Goal: Task Accomplishment & Management: Complete application form

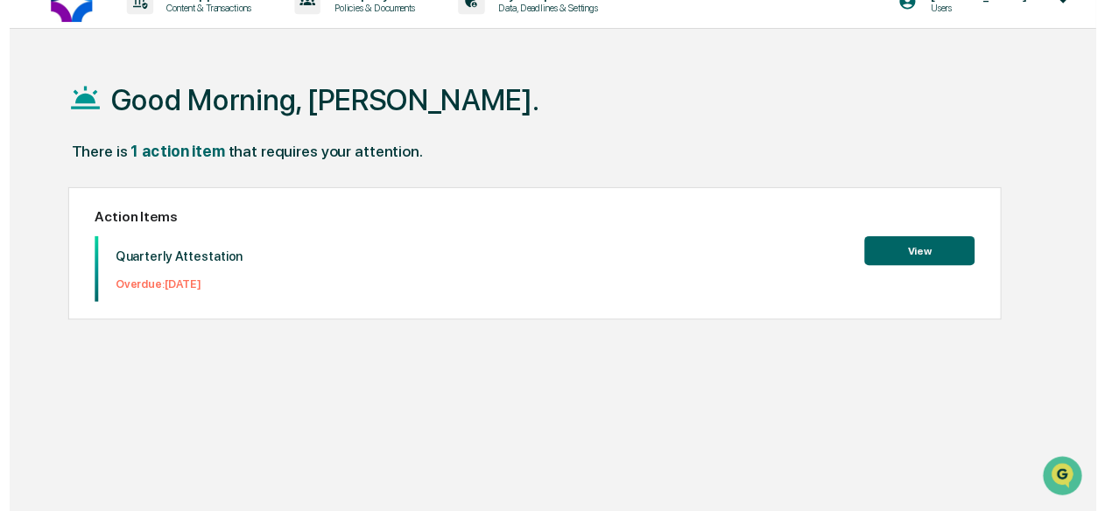
scroll to position [26, 0]
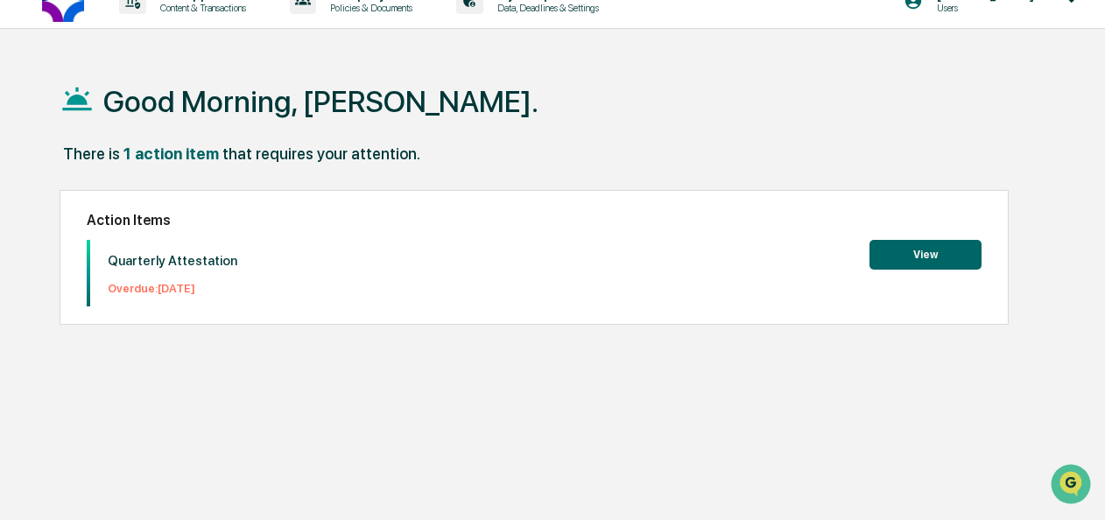
click at [883, 256] on button "View" at bounding box center [925, 255] width 112 height 30
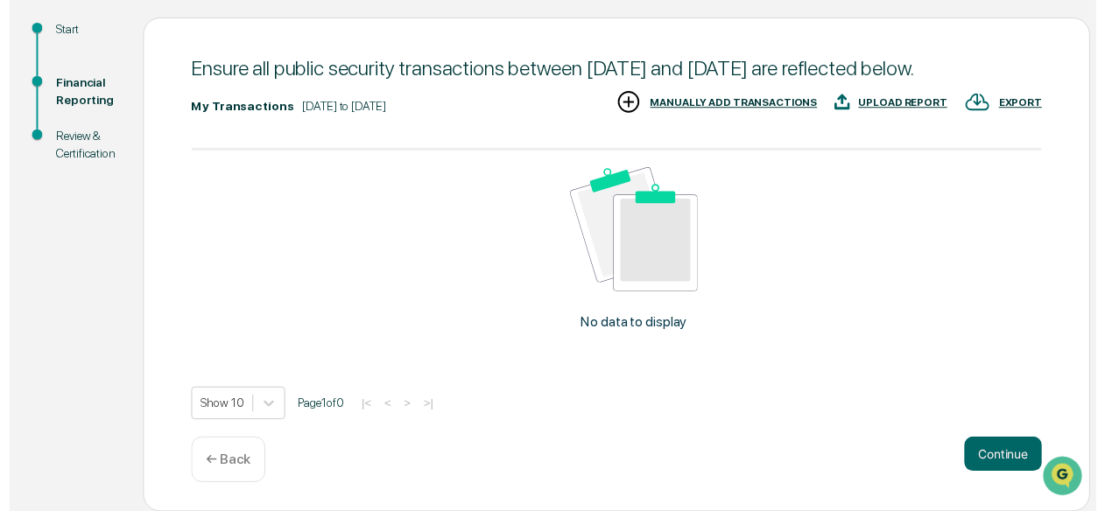
scroll to position [210, 0]
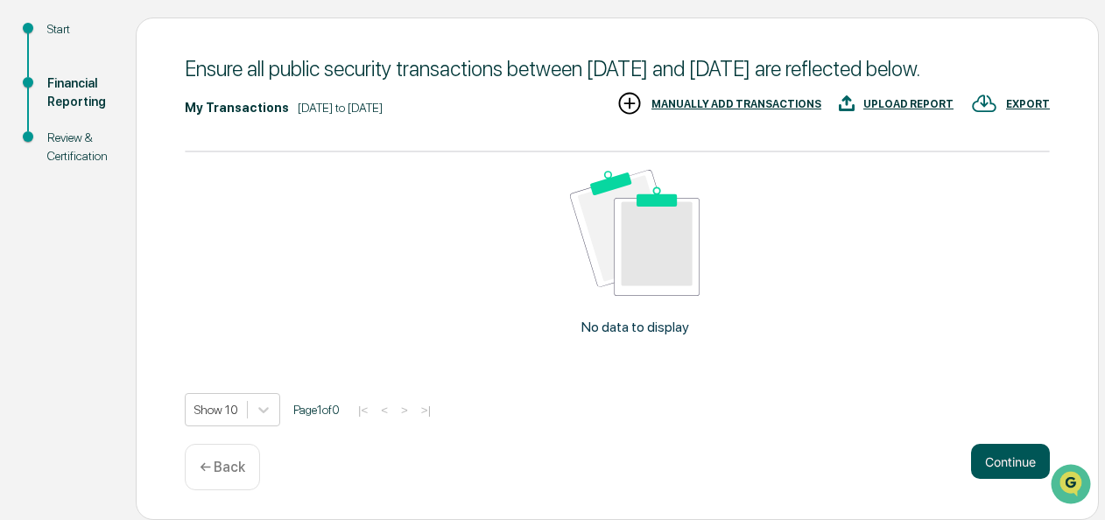
click at [996, 465] on button "Continue" at bounding box center [1010, 461] width 79 height 35
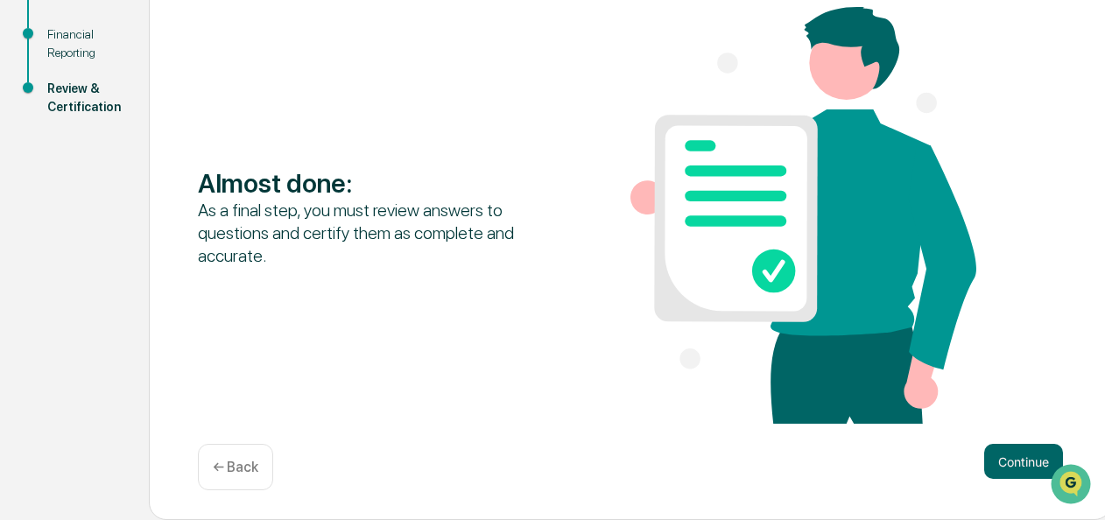
scroll to position [229, 0]
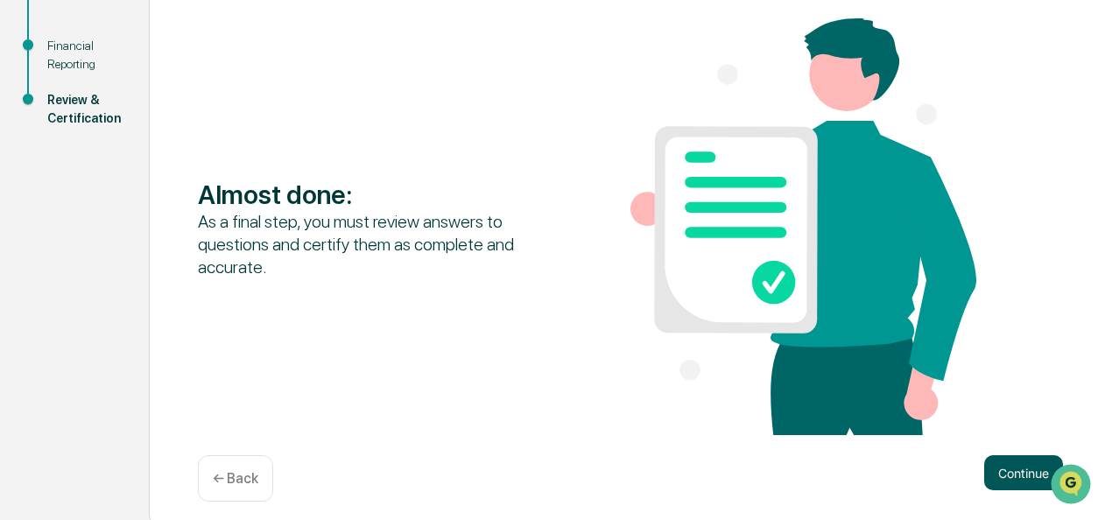
click at [1001, 470] on button "Continue" at bounding box center [1023, 472] width 79 height 35
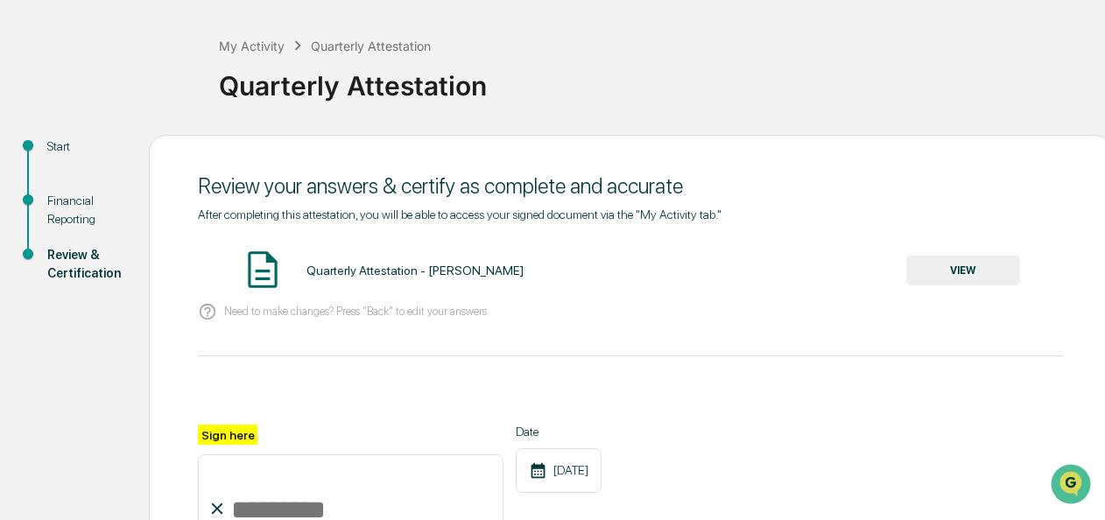
scroll to position [74, 0]
click at [277, 272] on img at bounding box center [263, 270] width 44 height 44
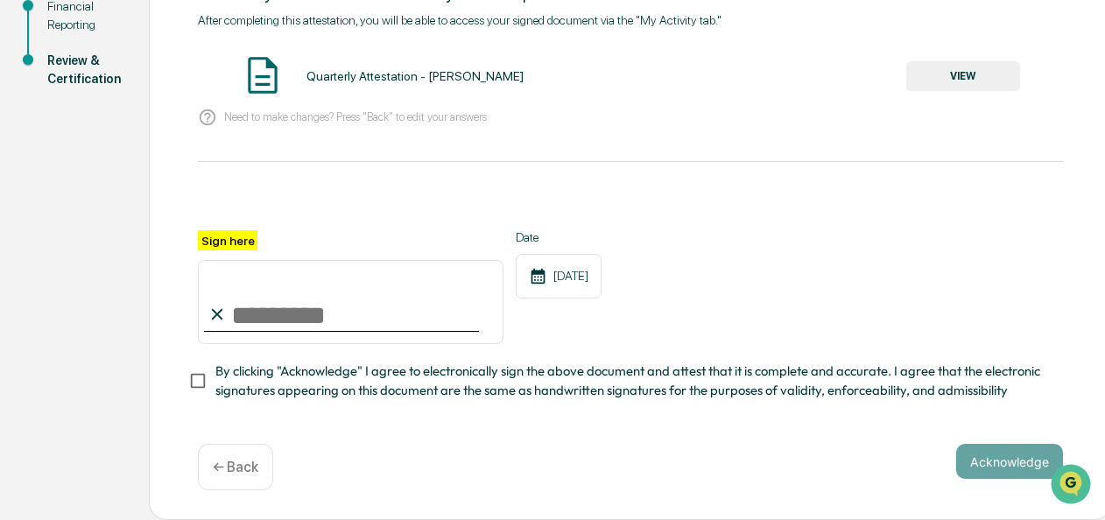
click at [238, 463] on p "← Back" at bounding box center [236, 467] width 46 height 17
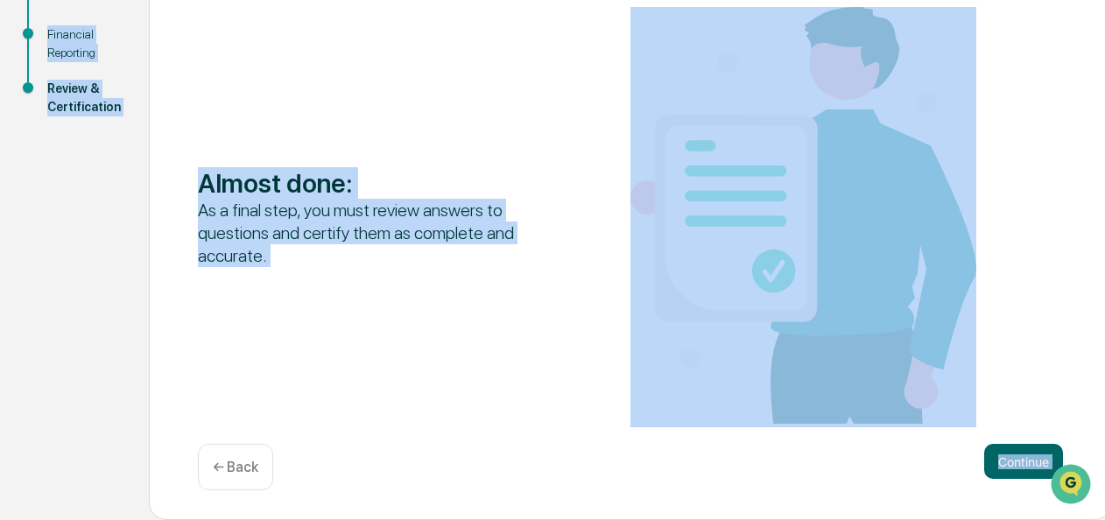
click at [238, 463] on p "← Back" at bounding box center [236, 467] width 46 height 17
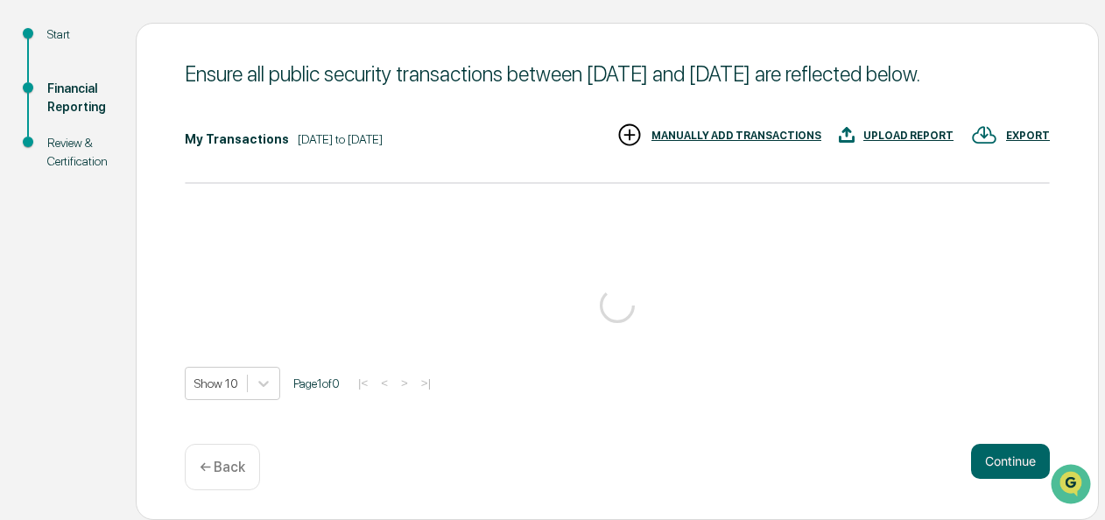
drag, startPoint x: 238, startPoint y: 463, endPoint x: 205, endPoint y: 459, distance: 33.6
click at [205, 459] on p "← Back" at bounding box center [223, 467] width 46 height 17
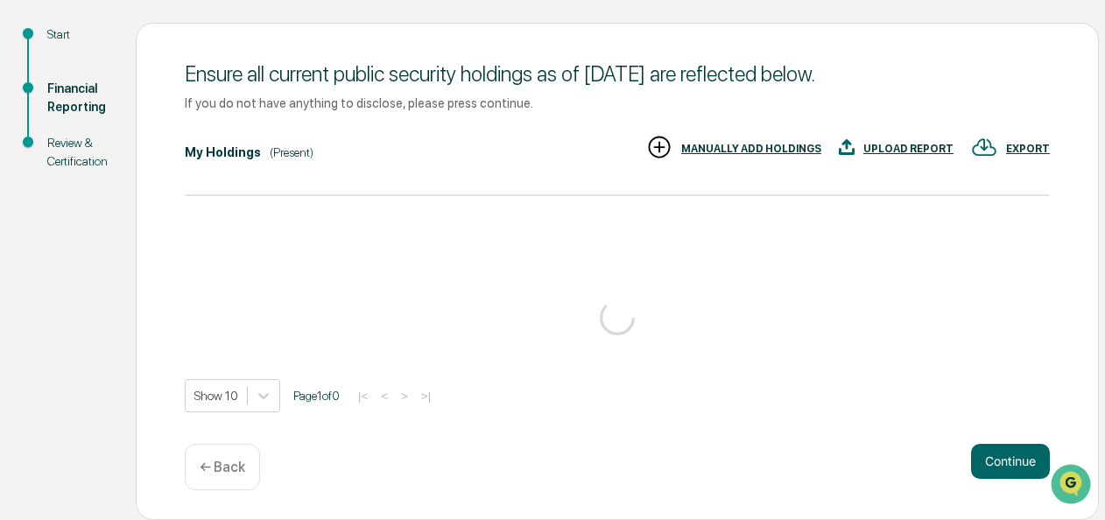
click at [205, 459] on p "← Back" at bounding box center [223, 467] width 46 height 17
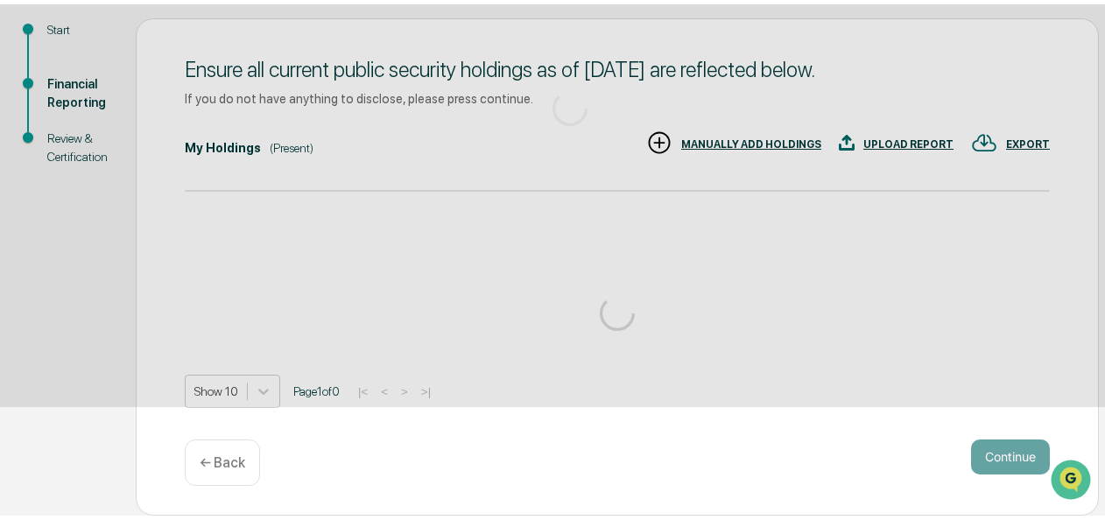
scroll to position [186, 0]
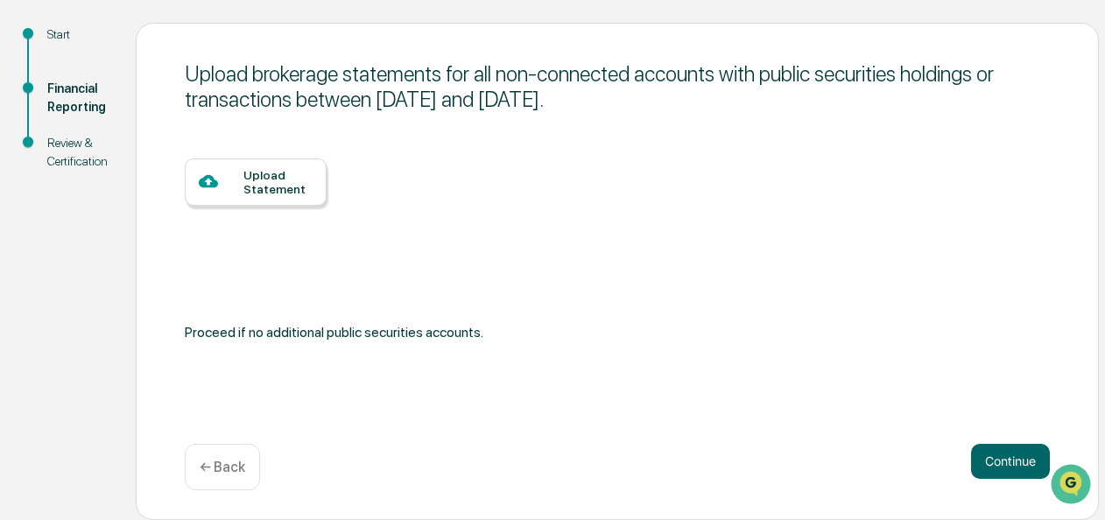
click at [205, 480] on div "← Back" at bounding box center [222, 467] width 75 height 46
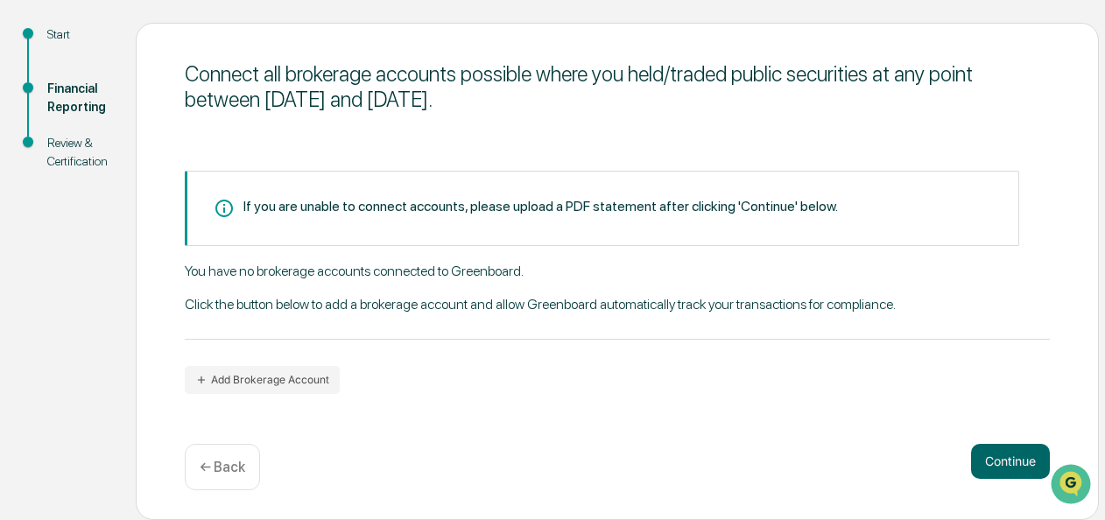
click at [242, 477] on div "← Back" at bounding box center [222, 467] width 75 height 46
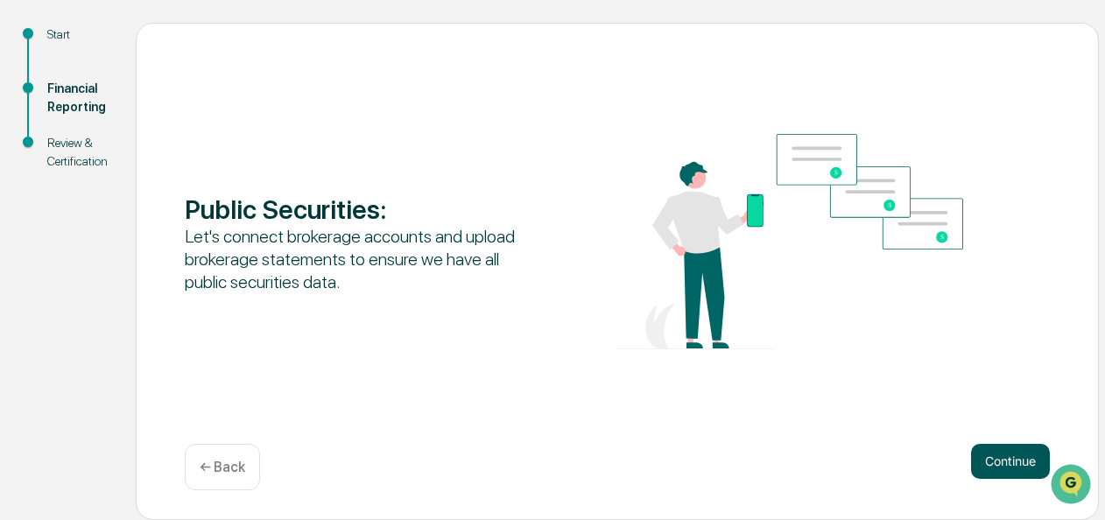
click at [978, 454] on button "Continue" at bounding box center [1010, 461] width 79 height 35
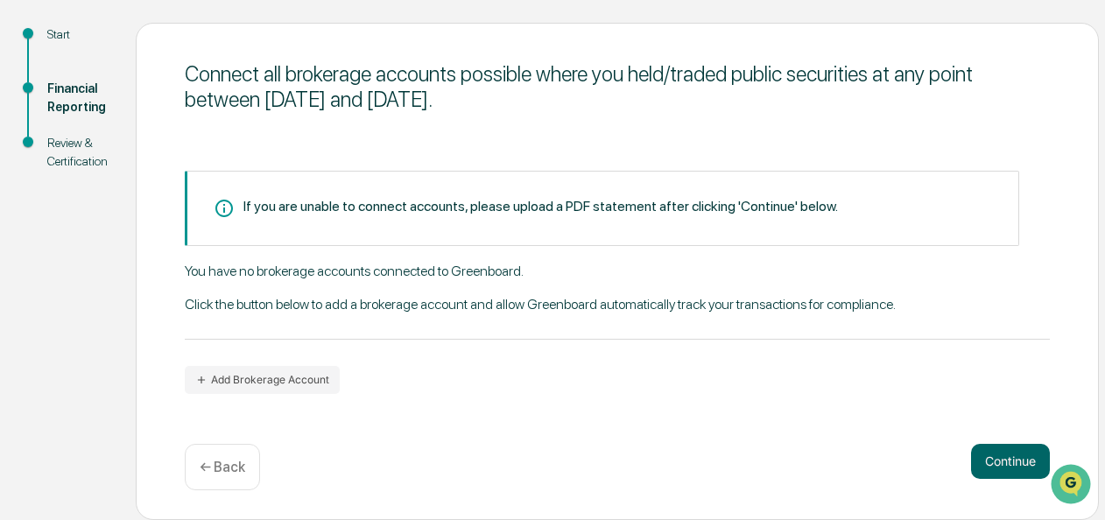
click at [213, 469] on p "← Back" at bounding box center [223, 467] width 46 height 17
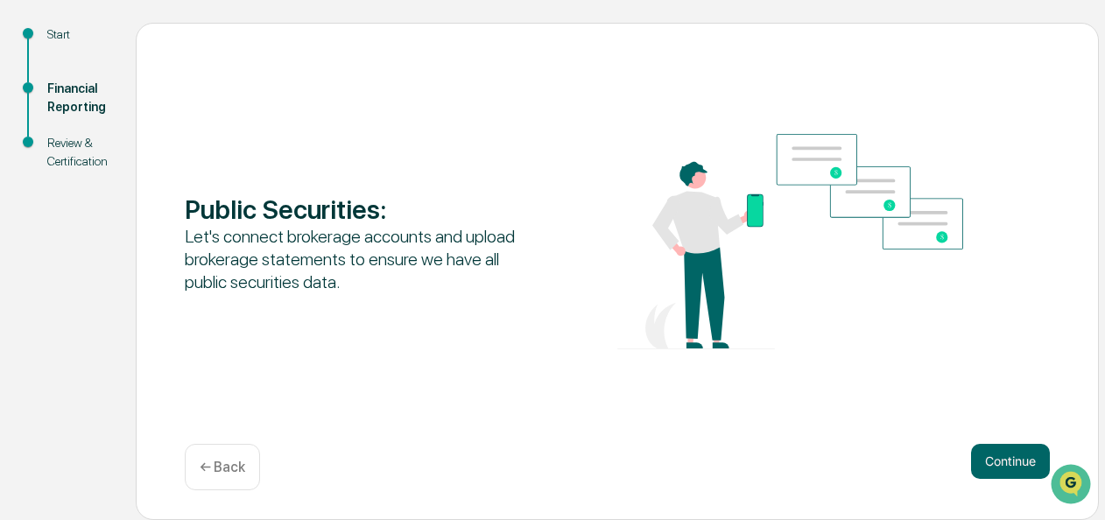
click at [213, 469] on p "← Back" at bounding box center [223, 467] width 46 height 17
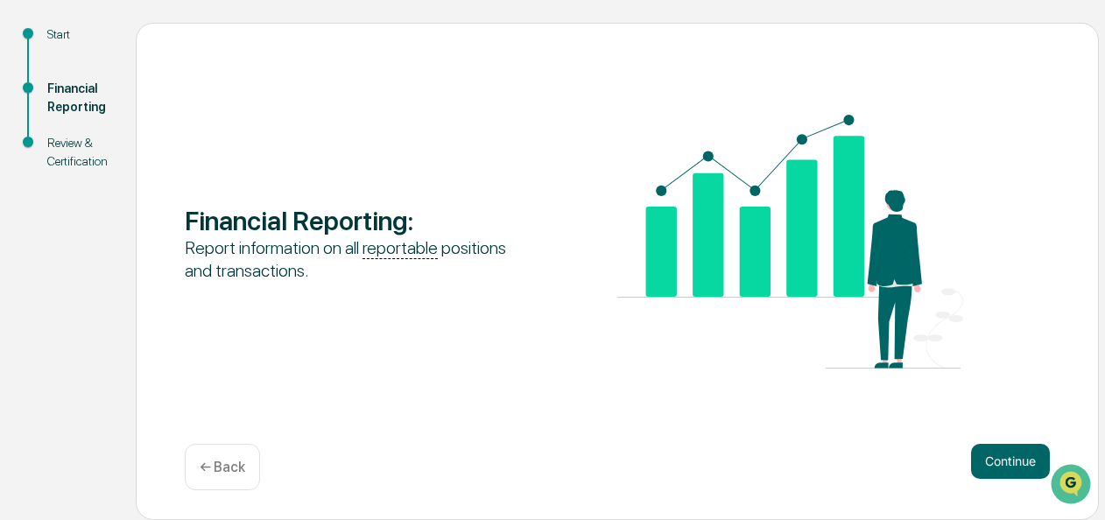
click at [213, 469] on p "← Back" at bounding box center [223, 467] width 46 height 17
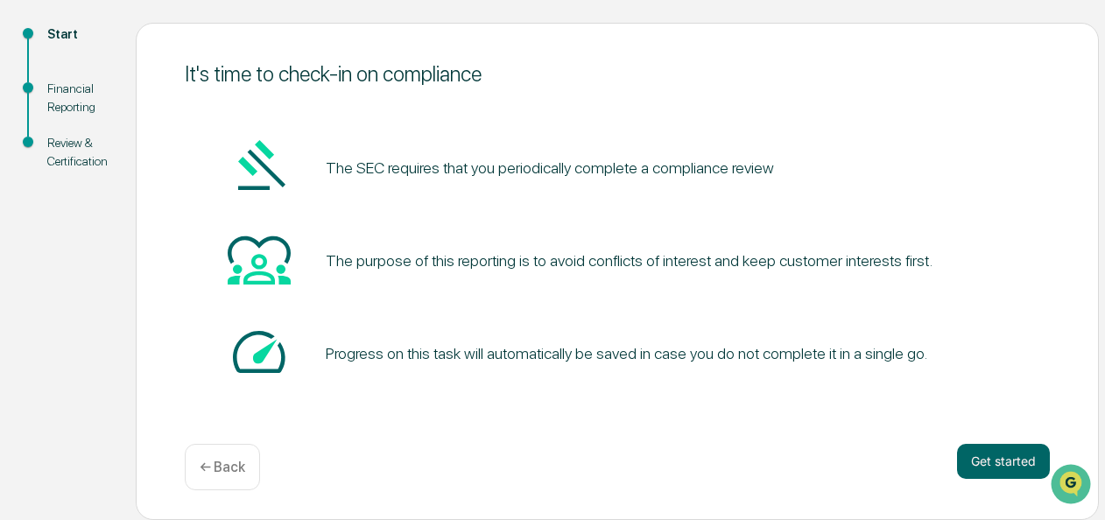
click at [213, 469] on p "← Back" at bounding box center [223, 467] width 46 height 17
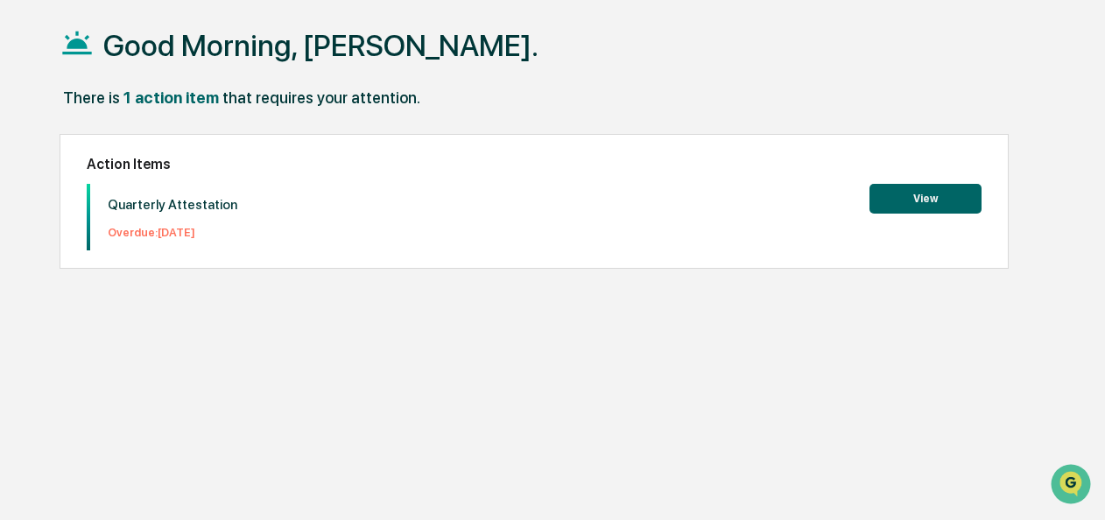
click at [939, 187] on button "View" at bounding box center [925, 199] width 112 height 30
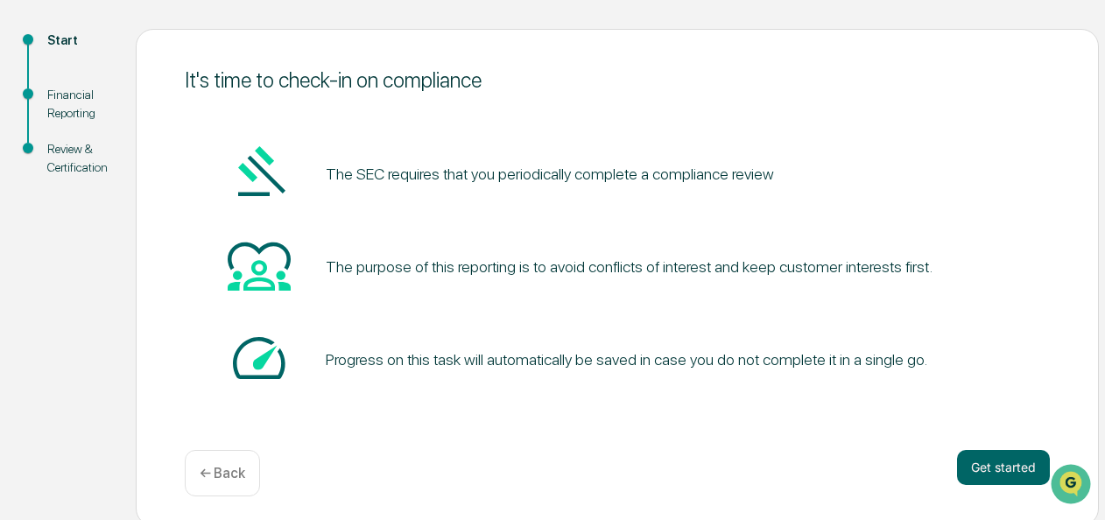
scroll to position [186, 0]
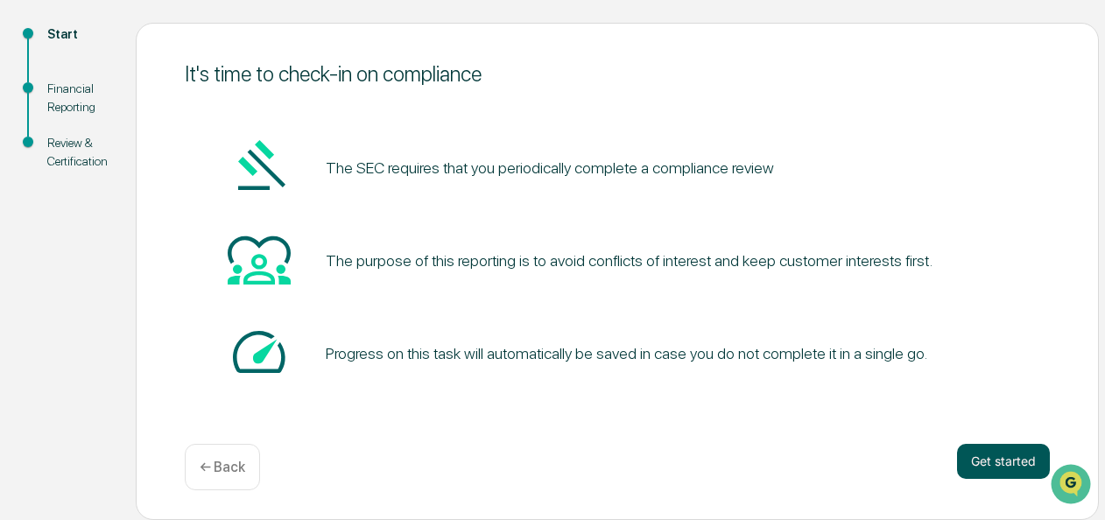
click at [974, 456] on button "Get started" at bounding box center [1003, 461] width 93 height 35
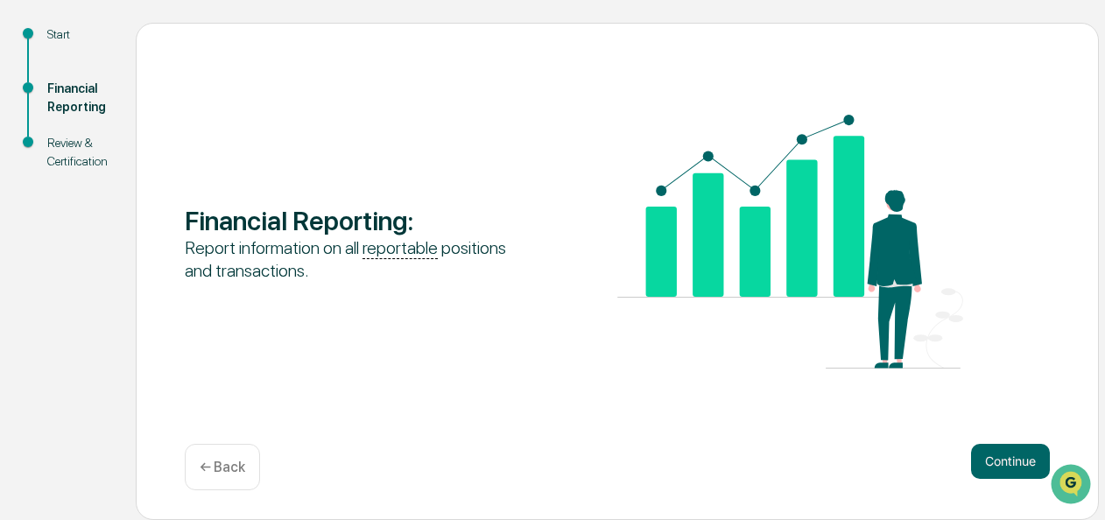
click at [974, 456] on button "Continue" at bounding box center [1010, 461] width 79 height 35
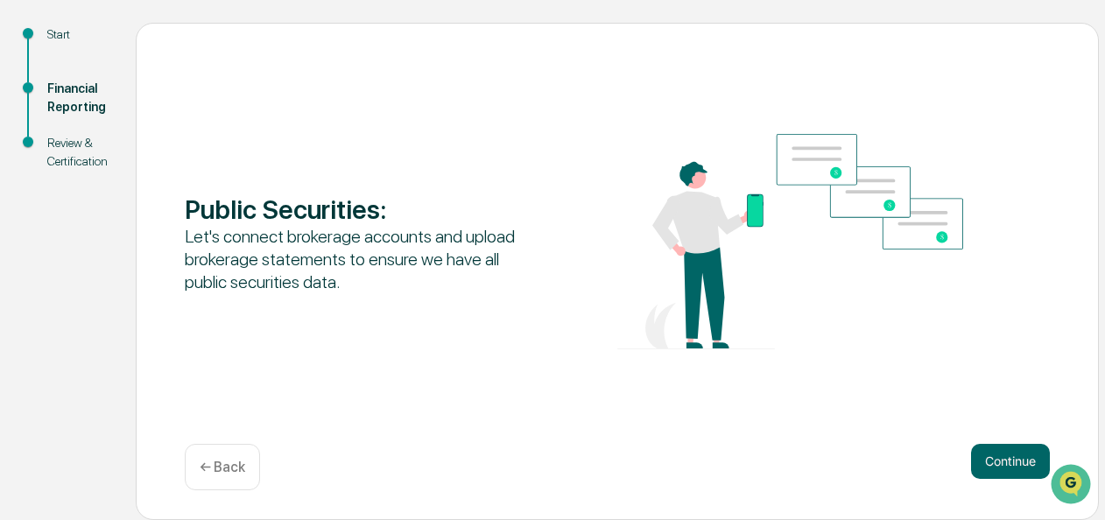
click at [974, 456] on button "Continue" at bounding box center [1010, 461] width 79 height 35
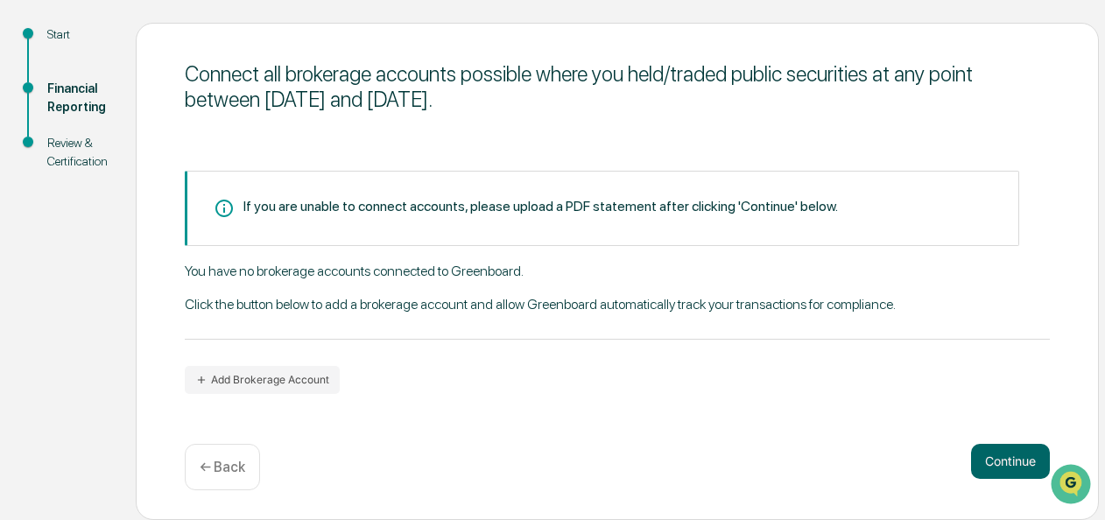
click at [974, 456] on button "Continue" at bounding box center [1010, 461] width 79 height 35
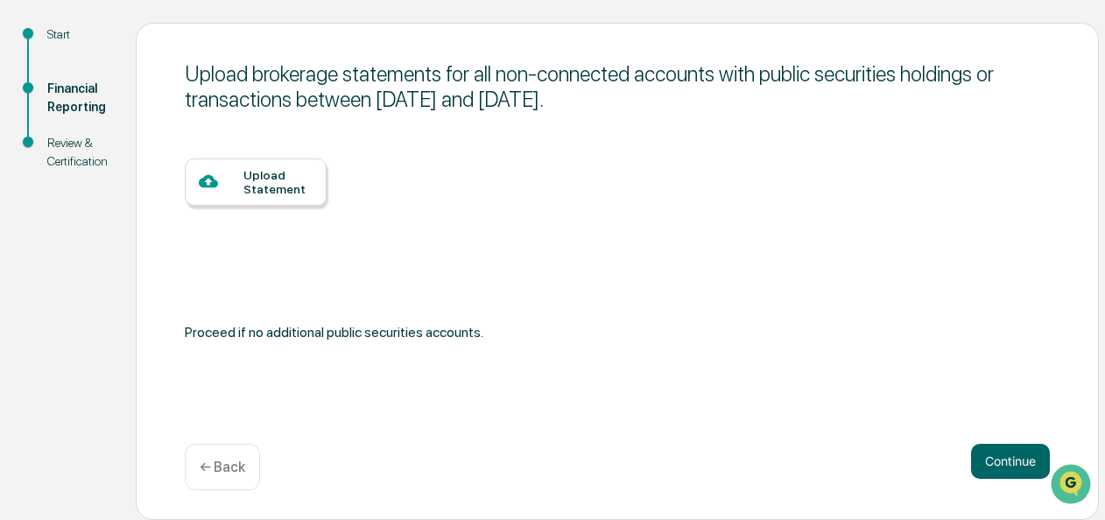
click at [974, 456] on button "Continue" at bounding box center [1010, 461] width 79 height 35
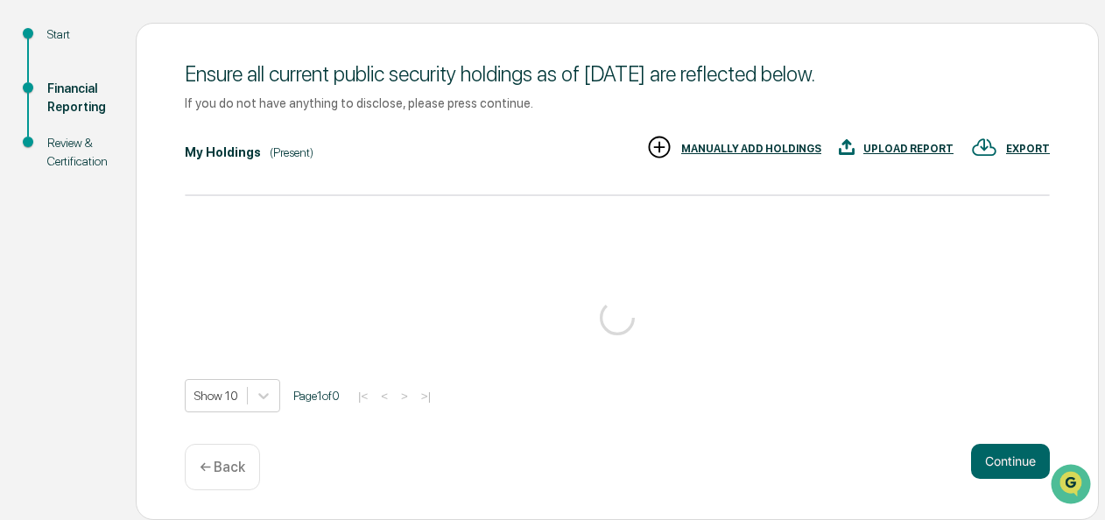
click at [974, 456] on div "Ensure all current public security holdings as of [DATE] are reflected below. I…" at bounding box center [617, 271] width 963 height 497
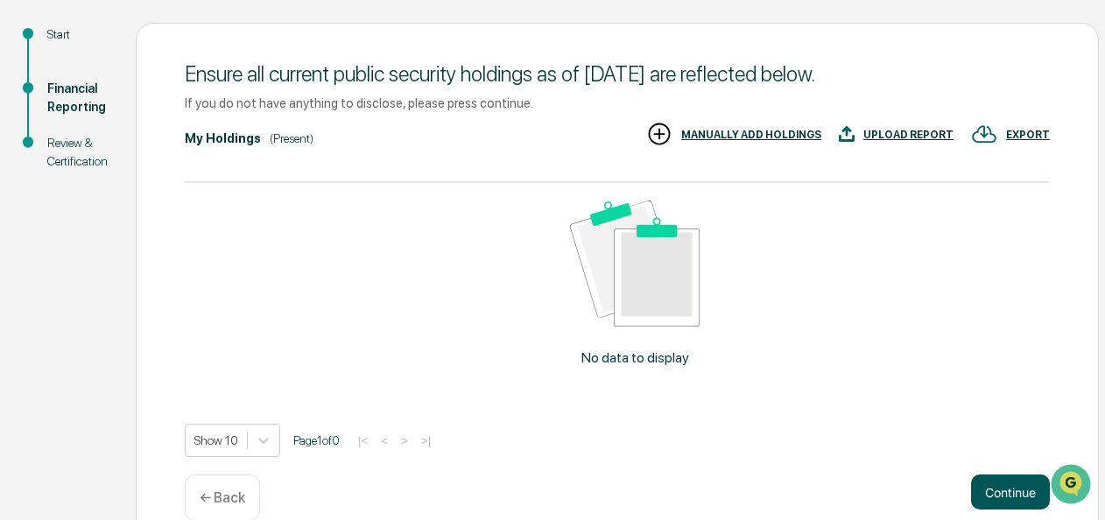
click at [1007, 499] on button "Continue" at bounding box center [1010, 492] width 79 height 35
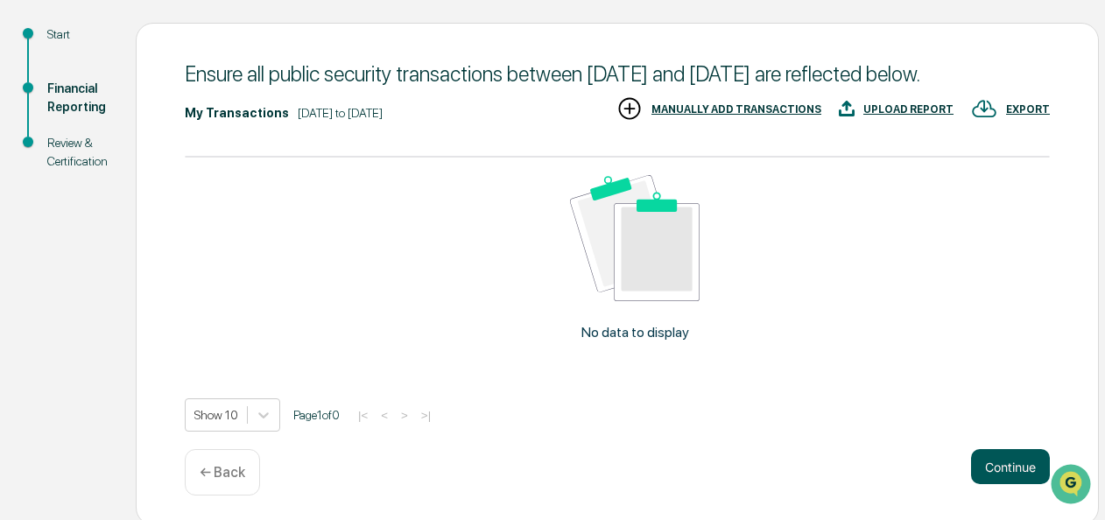
click at [994, 484] on button "Continue" at bounding box center [1010, 466] width 79 height 35
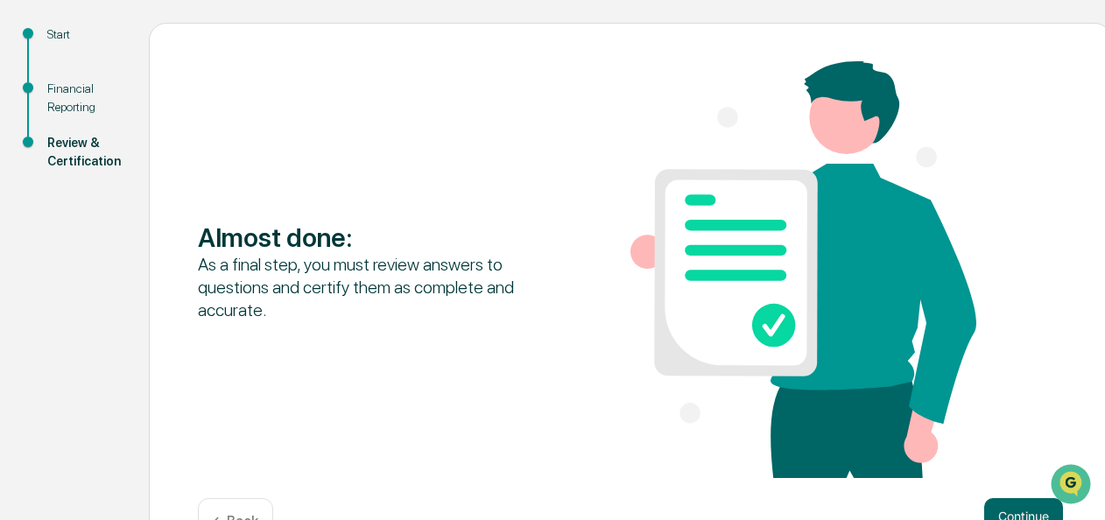
scroll to position [241, 0]
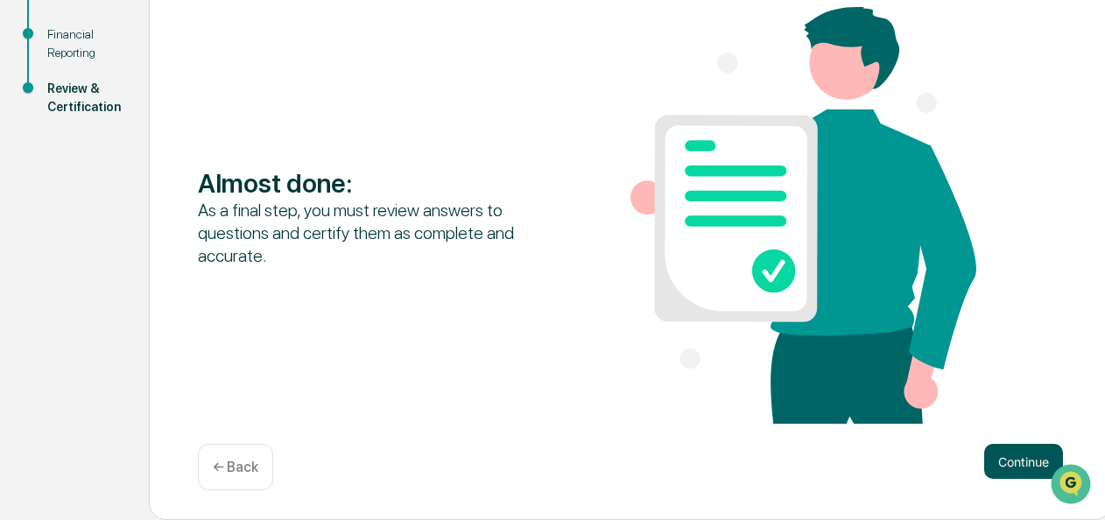
click at [994, 466] on button "Continue" at bounding box center [1023, 461] width 79 height 35
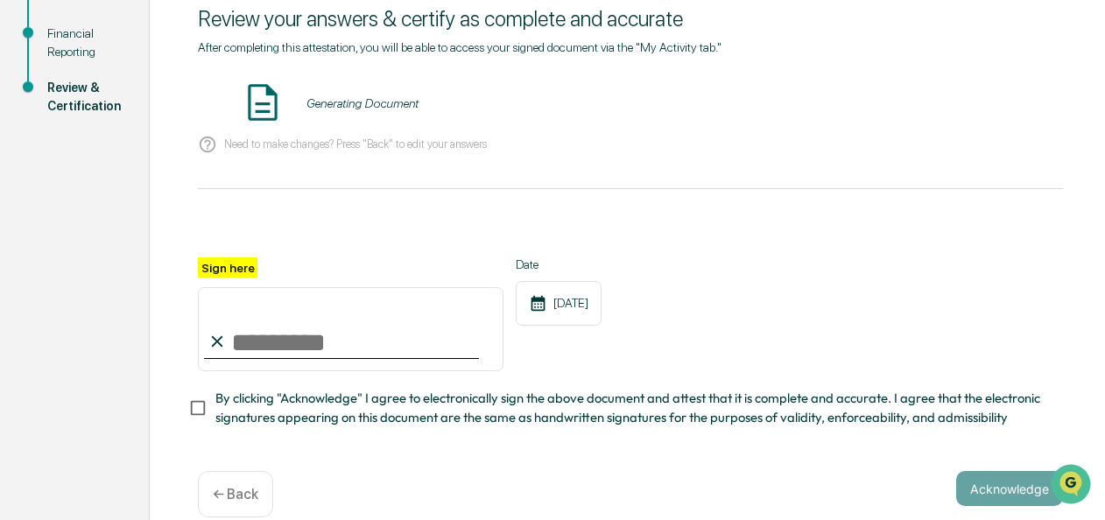
click at [338, 357] on input "Sign here" at bounding box center [351, 329] width 306 height 84
type input "**********"
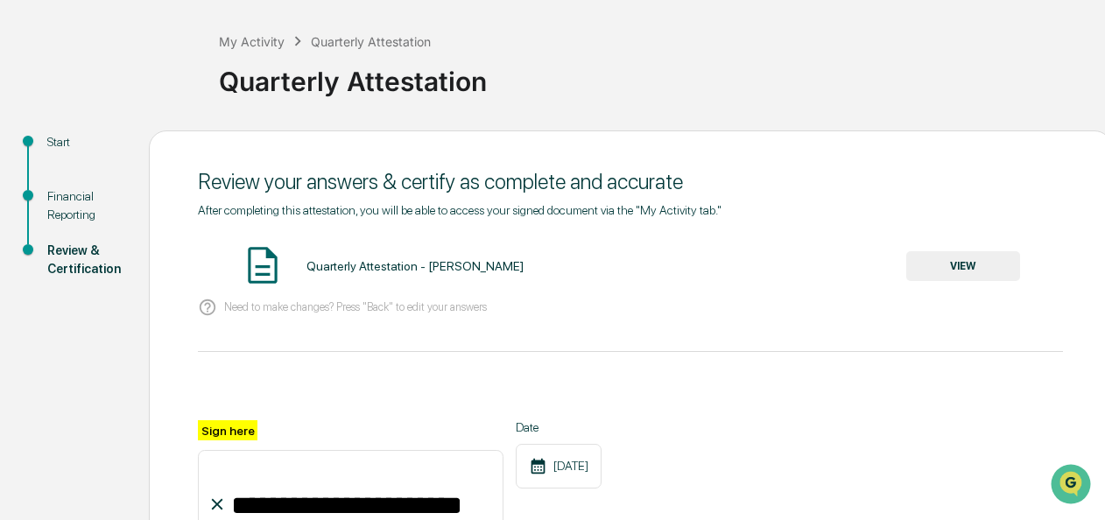
scroll to position [275, 0]
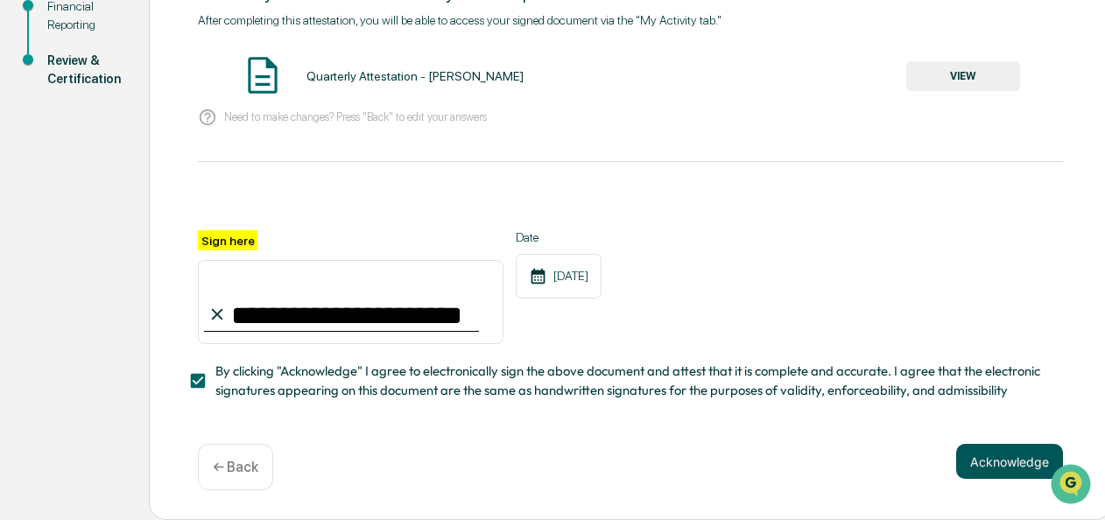
click at [963, 463] on button "Acknowledge" at bounding box center [1009, 461] width 107 height 35
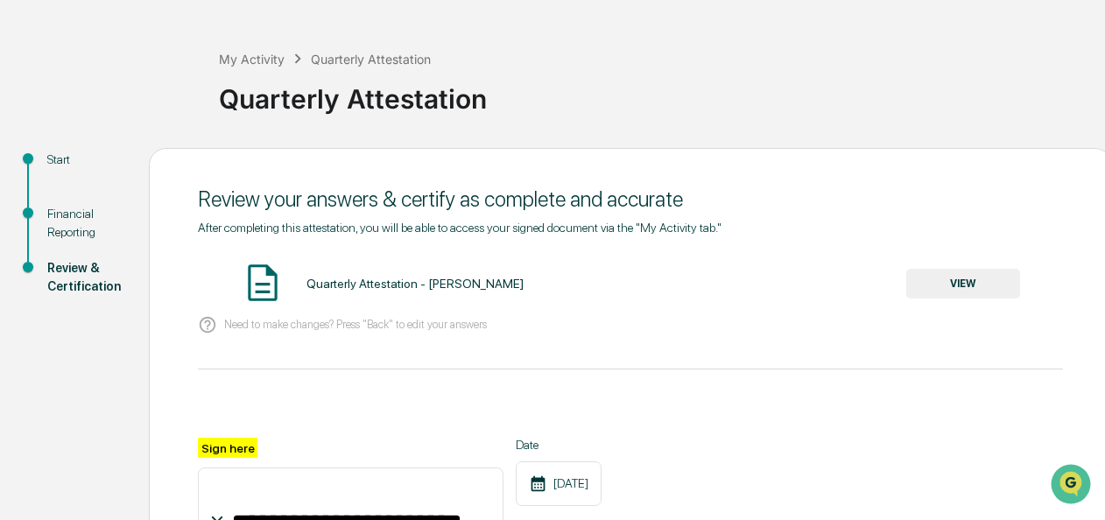
scroll to position [53, 0]
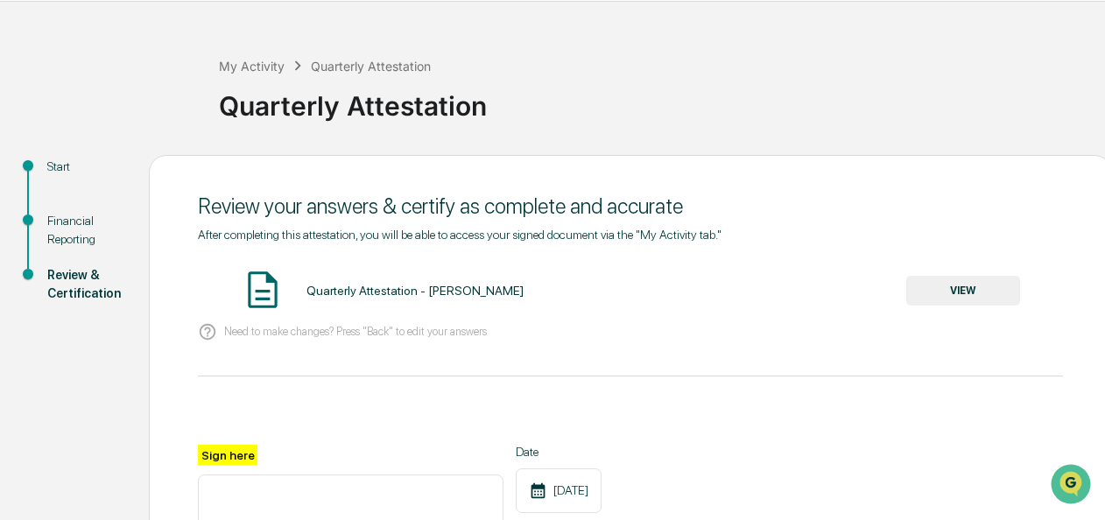
click at [333, 304] on div "Quarterly Attestation - [PERSON_NAME] VIEW" at bounding box center [630, 291] width 865 height 46
click at [323, 282] on div "Quarterly Attestation - [PERSON_NAME] VIEW" at bounding box center [630, 291] width 865 height 46
click at [933, 299] on button "VIEW" at bounding box center [963, 291] width 114 height 30
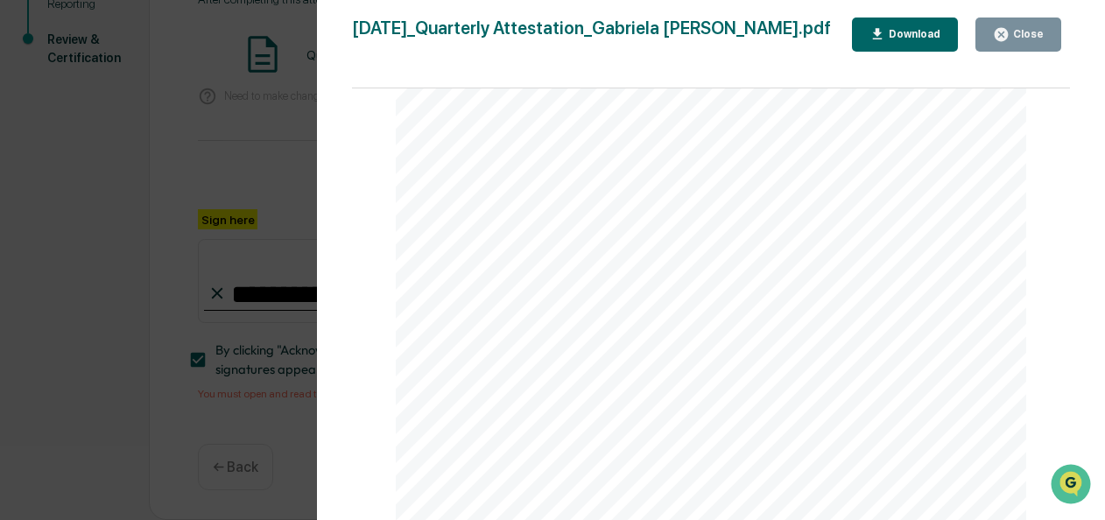
scroll to position [431, 0]
click at [1047, 26] on button "Close" at bounding box center [1018, 35] width 86 height 34
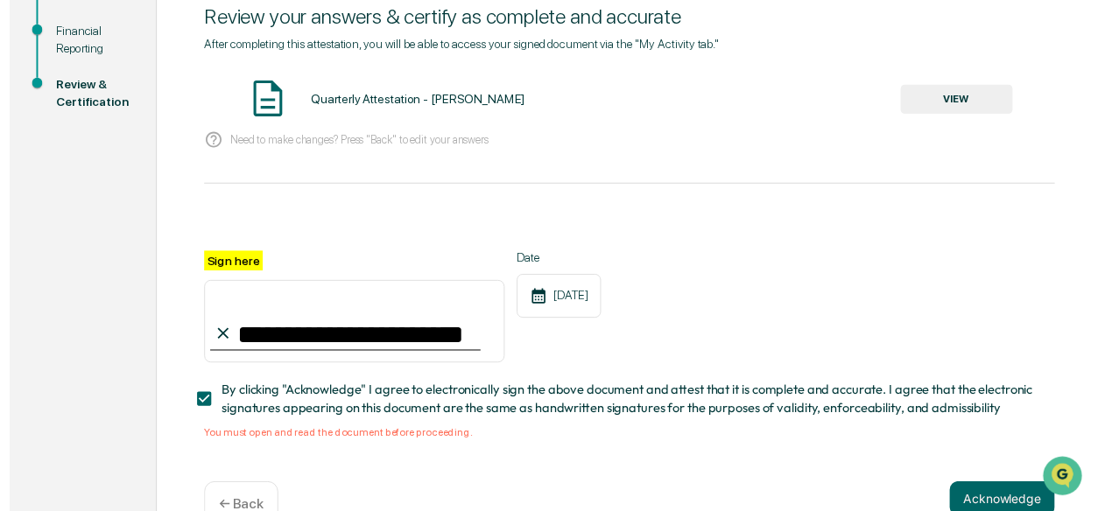
scroll to position [296, 0]
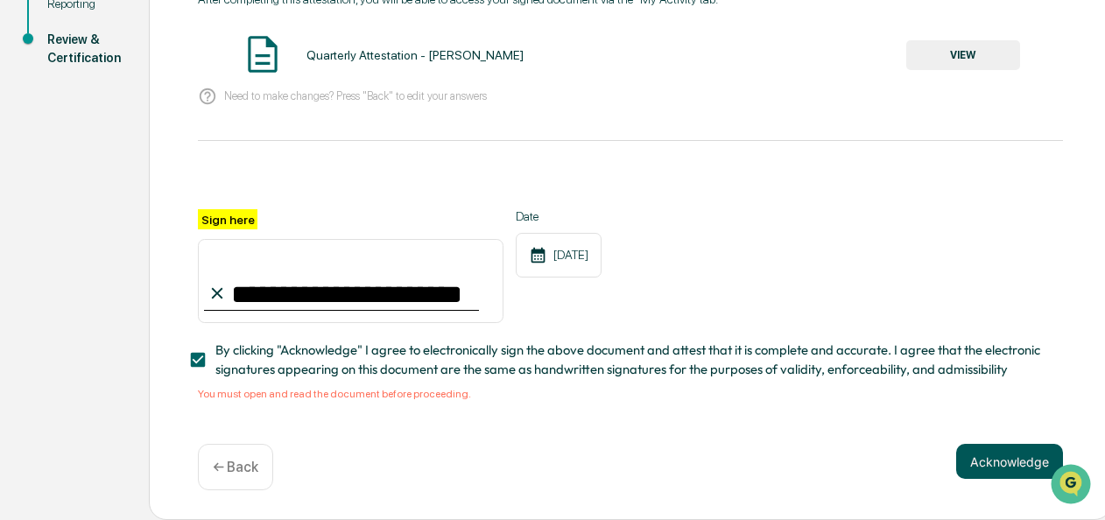
click at [977, 461] on button "Acknowledge" at bounding box center [1009, 461] width 107 height 35
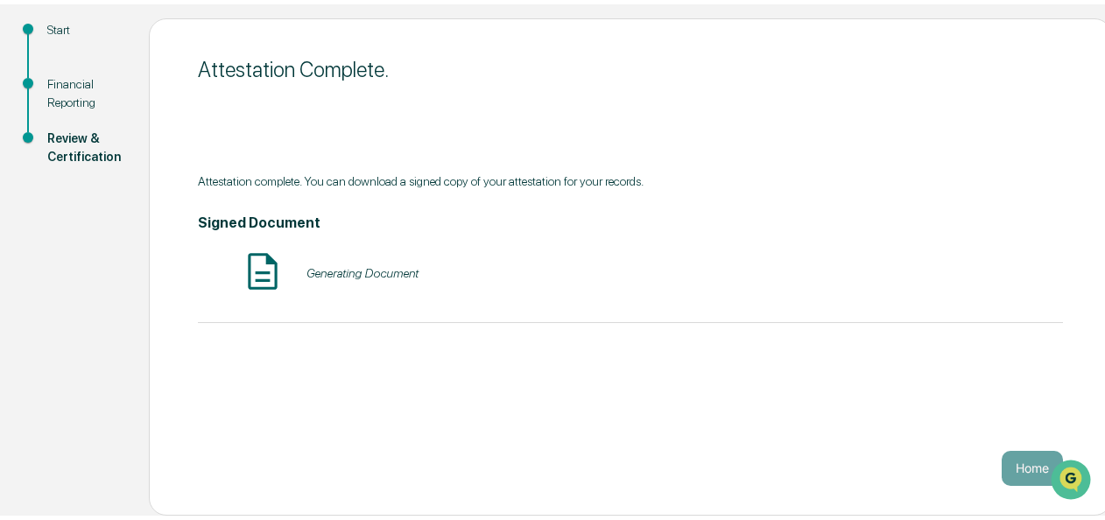
scroll to position [186, 0]
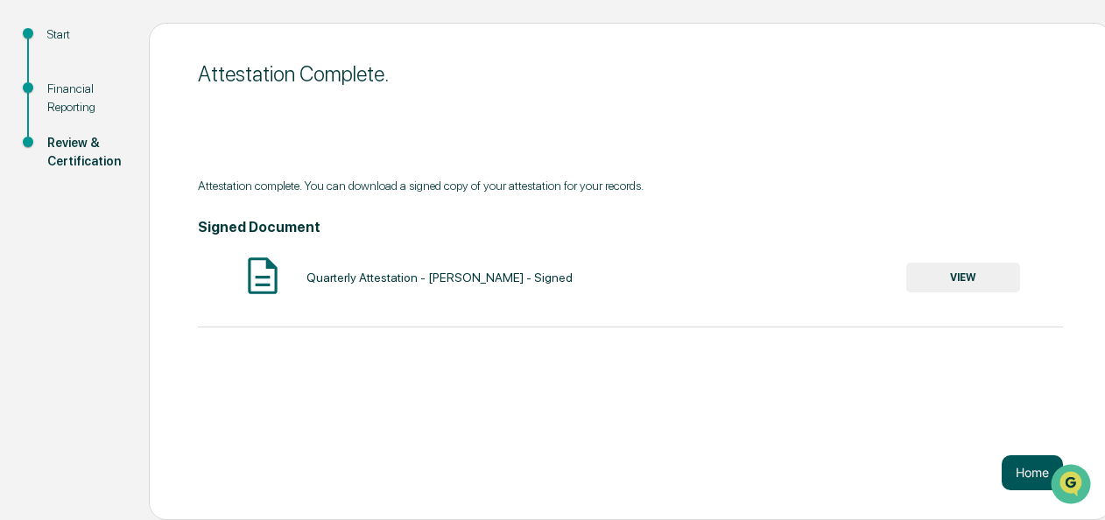
click at [1002, 475] on button "Home" at bounding box center [1032, 472] width 61 height 35
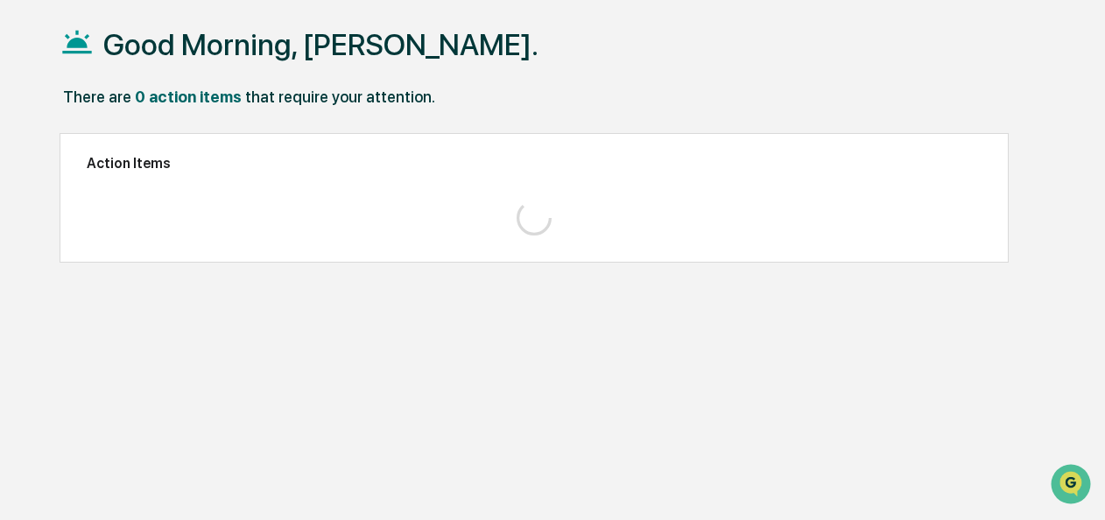
scroll to position [82, 0]
